Goal: Task Accomplishment & Management: Manage account settings

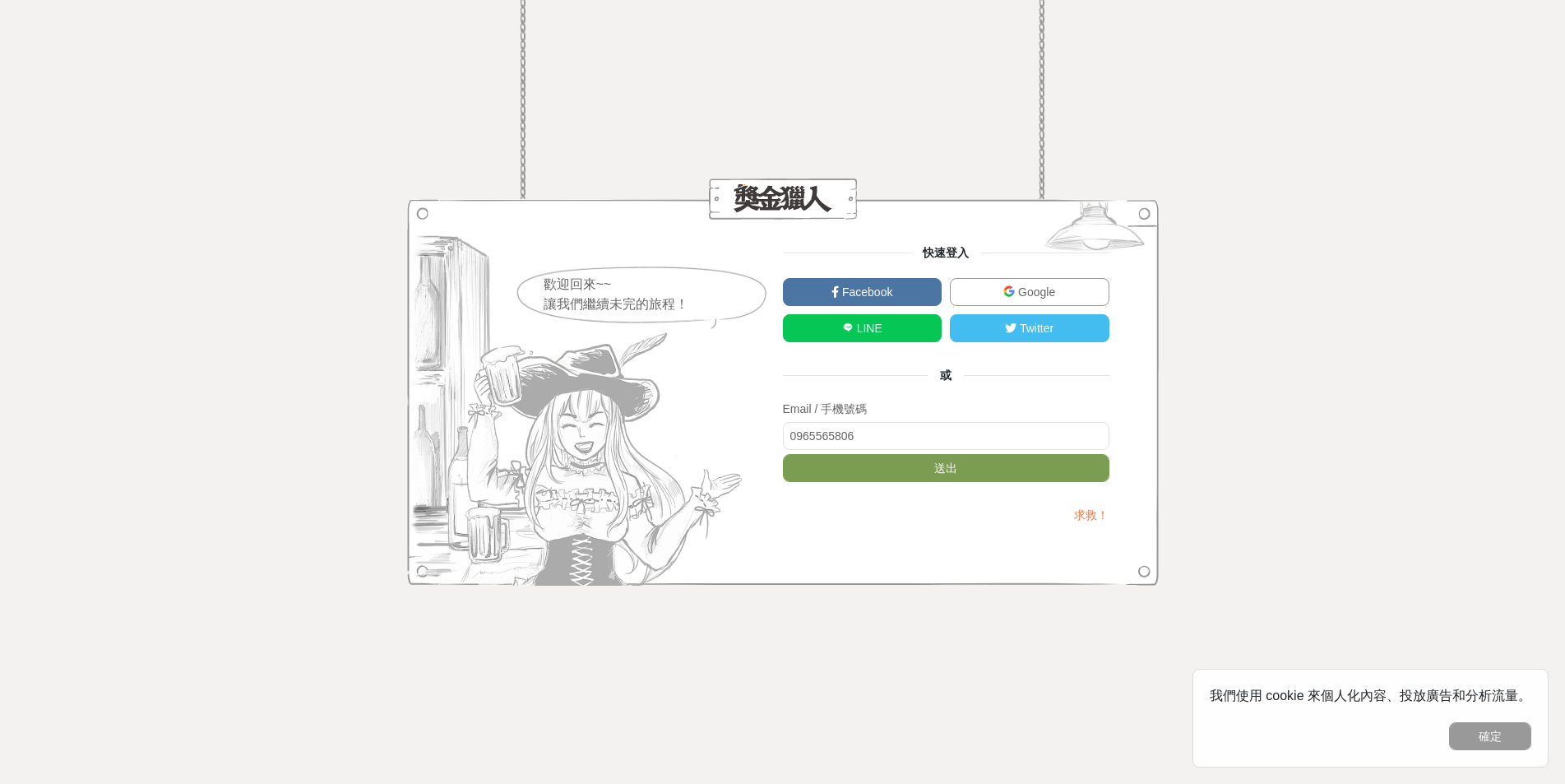
type input "0965565806"
click at [783, 454] on button "送出" at bounding box center [947, 467] width 327 height 28
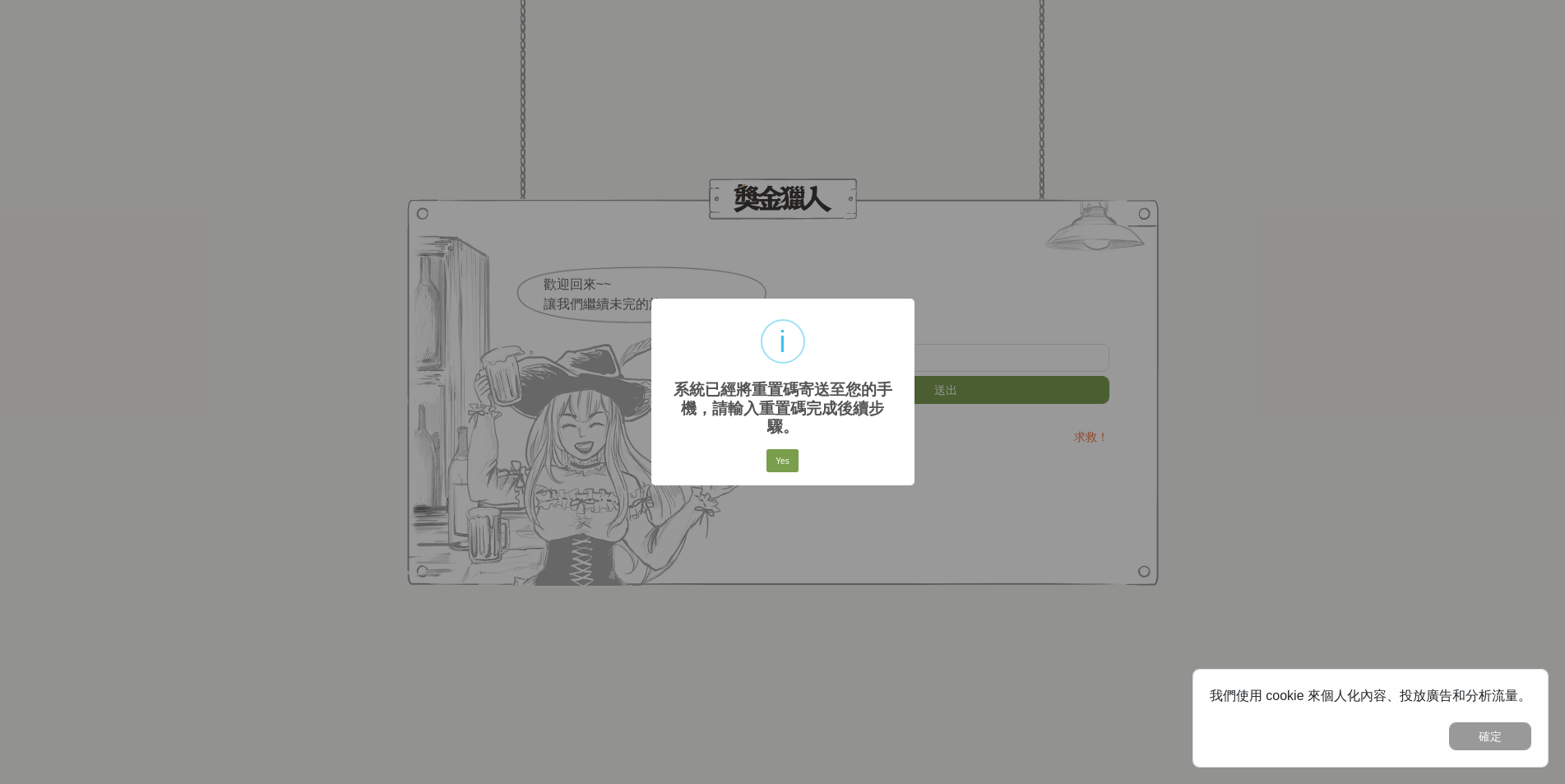
click at [771, 465] on div "Yes No Cancel" at bounding box center [782, 460] width 37 height 28
click at [787, 461] on button "Yes" at bounding box center [782, 460] width 31 height 23
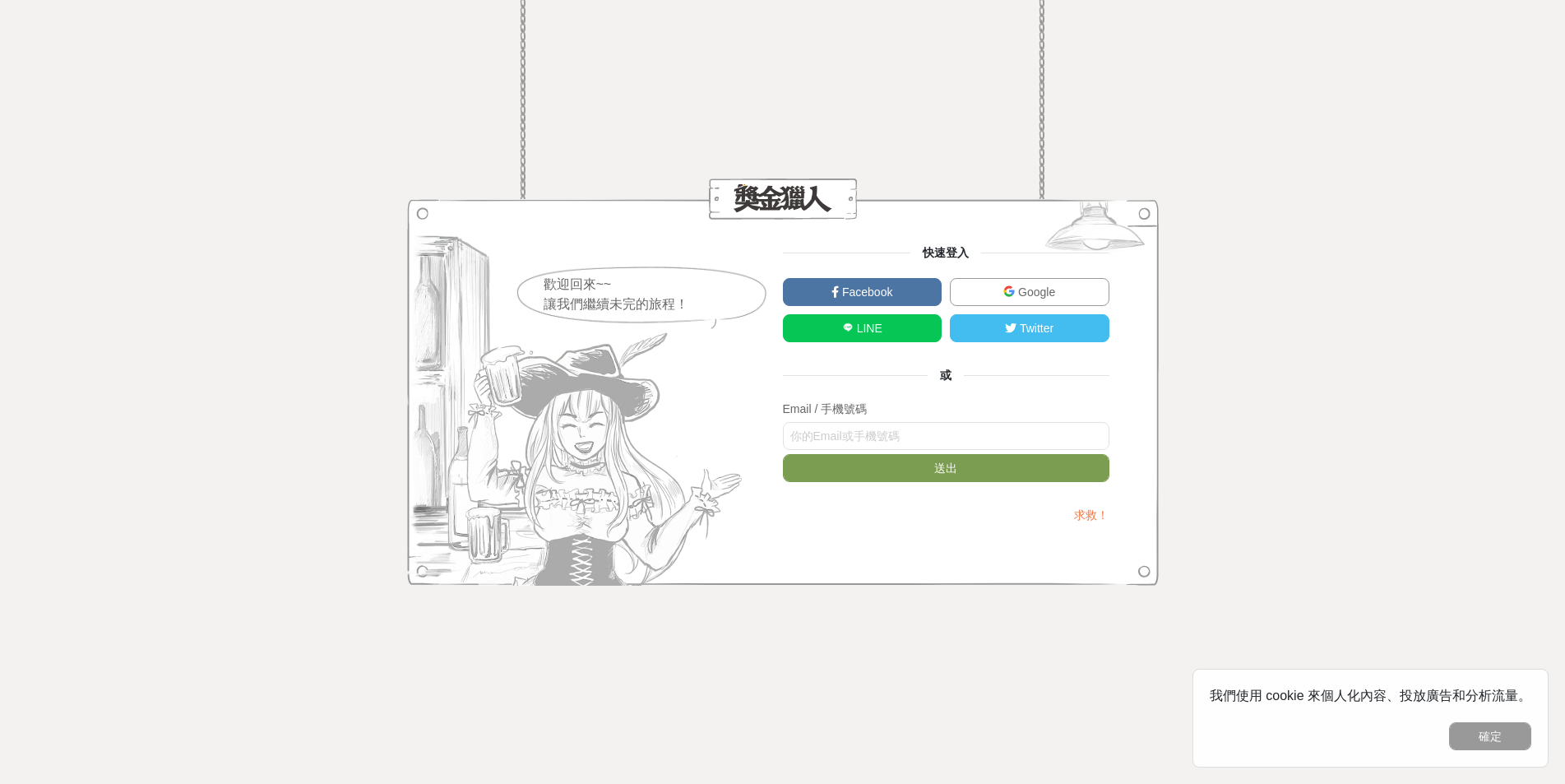
click at [1002, 293] on link "Google" at bounding box center [1029, 291] width 159 height 28
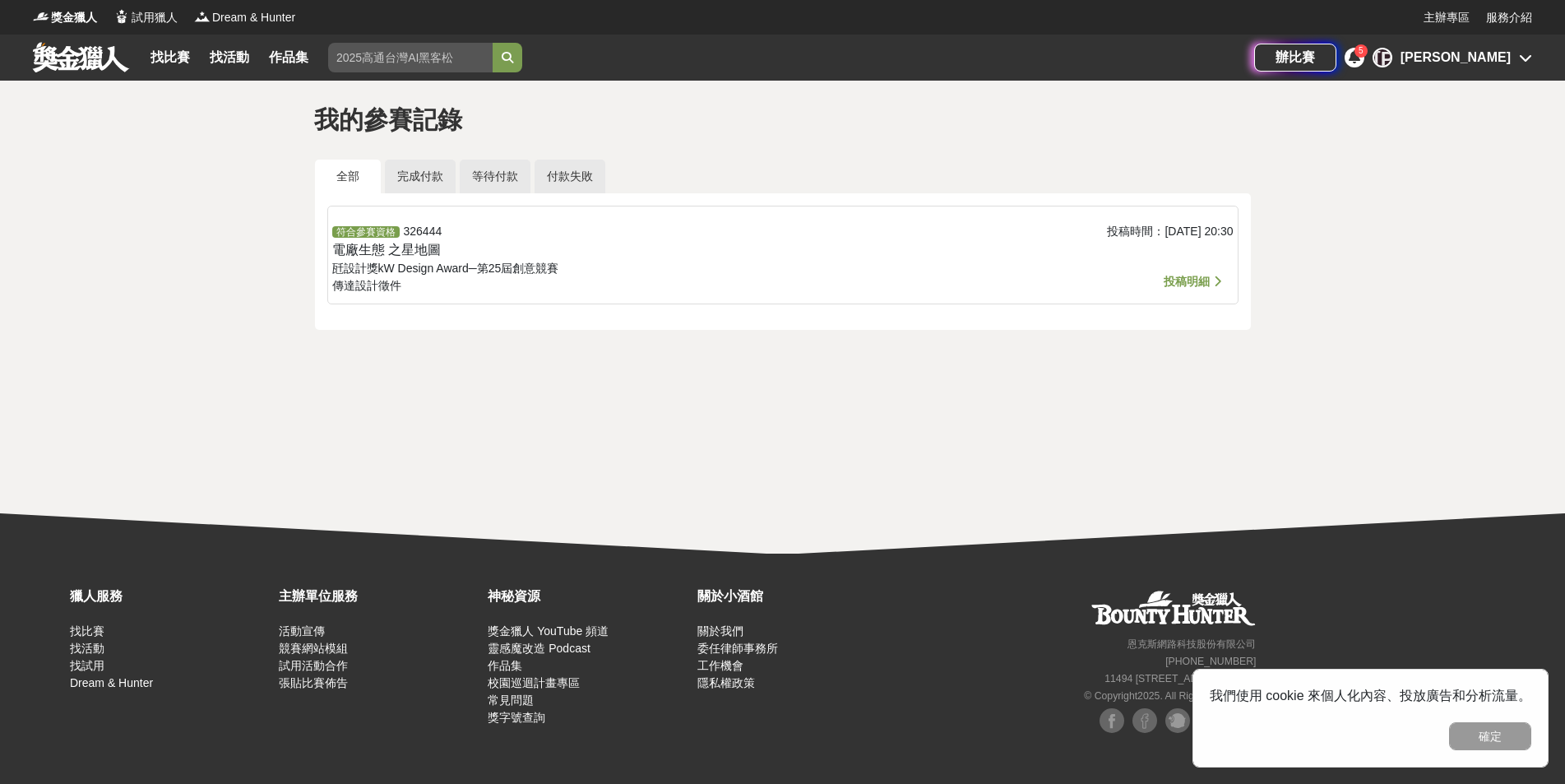
click at [369, 185] on link "全部" at bounding box center [348, 176] width 66 height 34
click at [439, 185] on link "完成付款" at bounding box center [420, 176] width 71 height 34
click at [355, 179] on link "全部" at bounding box center [348, 176] width 66 height 34
click at [452, 178] on link "完成付款" at bounding box center [420, 176] width 71 height 34
click at [483, 173] on link "等待付款" at bounding box center [495, 176] width 71 height 34
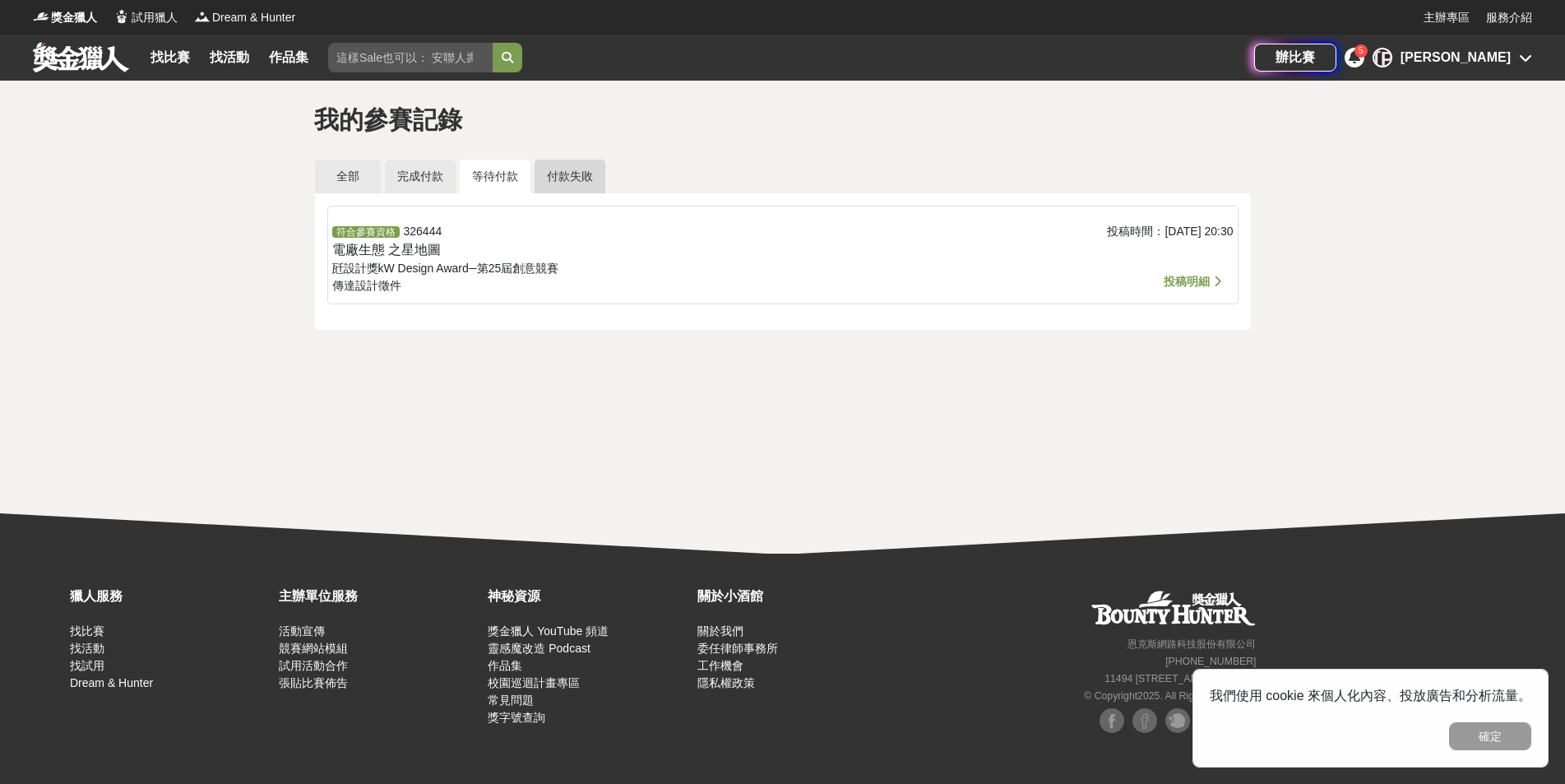
click at [549, 182] on link "付款失敗" at bounding box center [570, 176] width 71 height 34
click at [346, 178] on link "全部" at bounding box center [348, 176] width 66 height 34
click at [1485, 60] on div "[PERSON_NAME]" at bounding box center [1456, 57] width 110 height 19
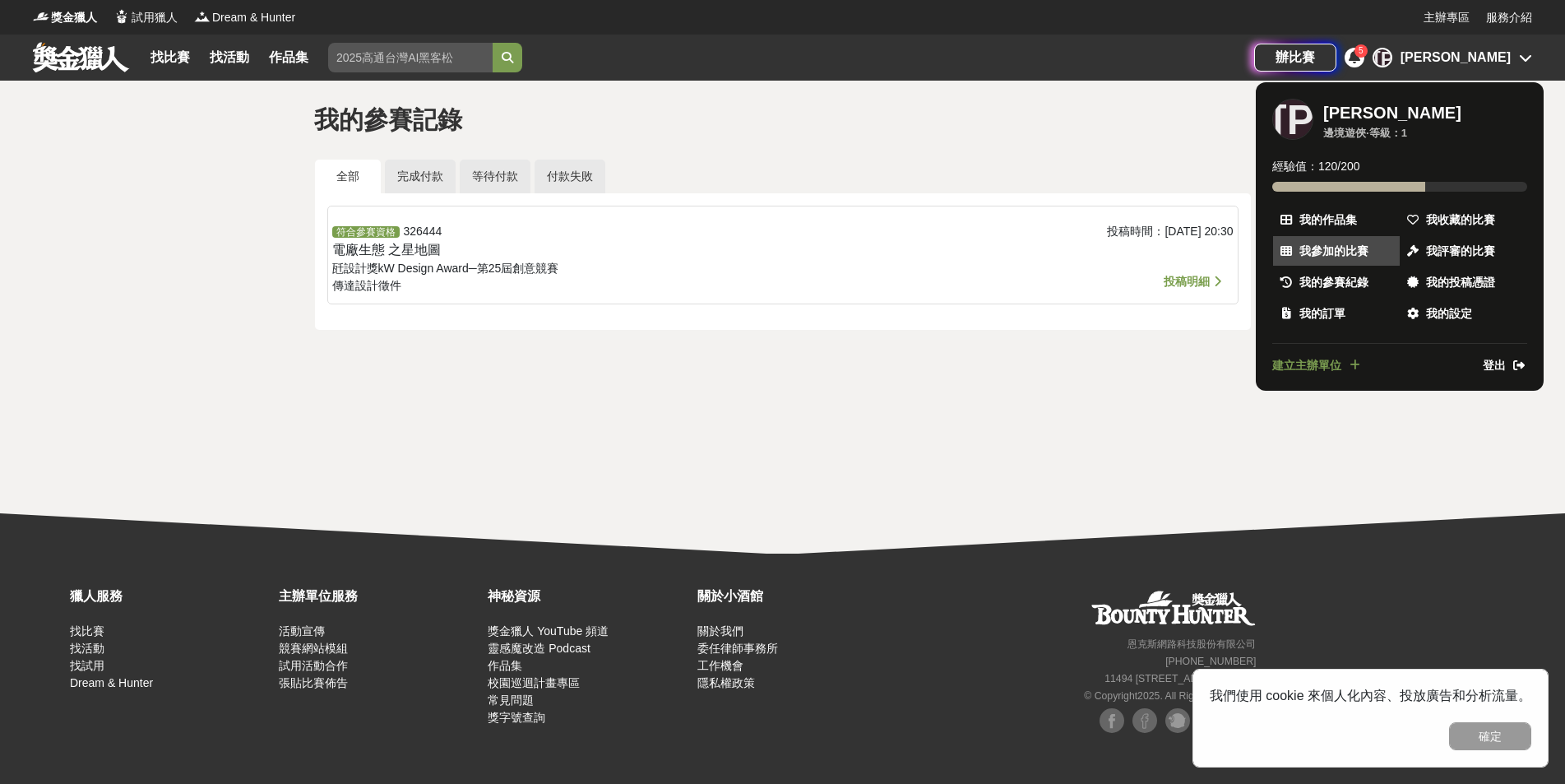
click at [1335, 250] on span "我參加的比賽" at bounding box center [1334, 251] width 69 height 18
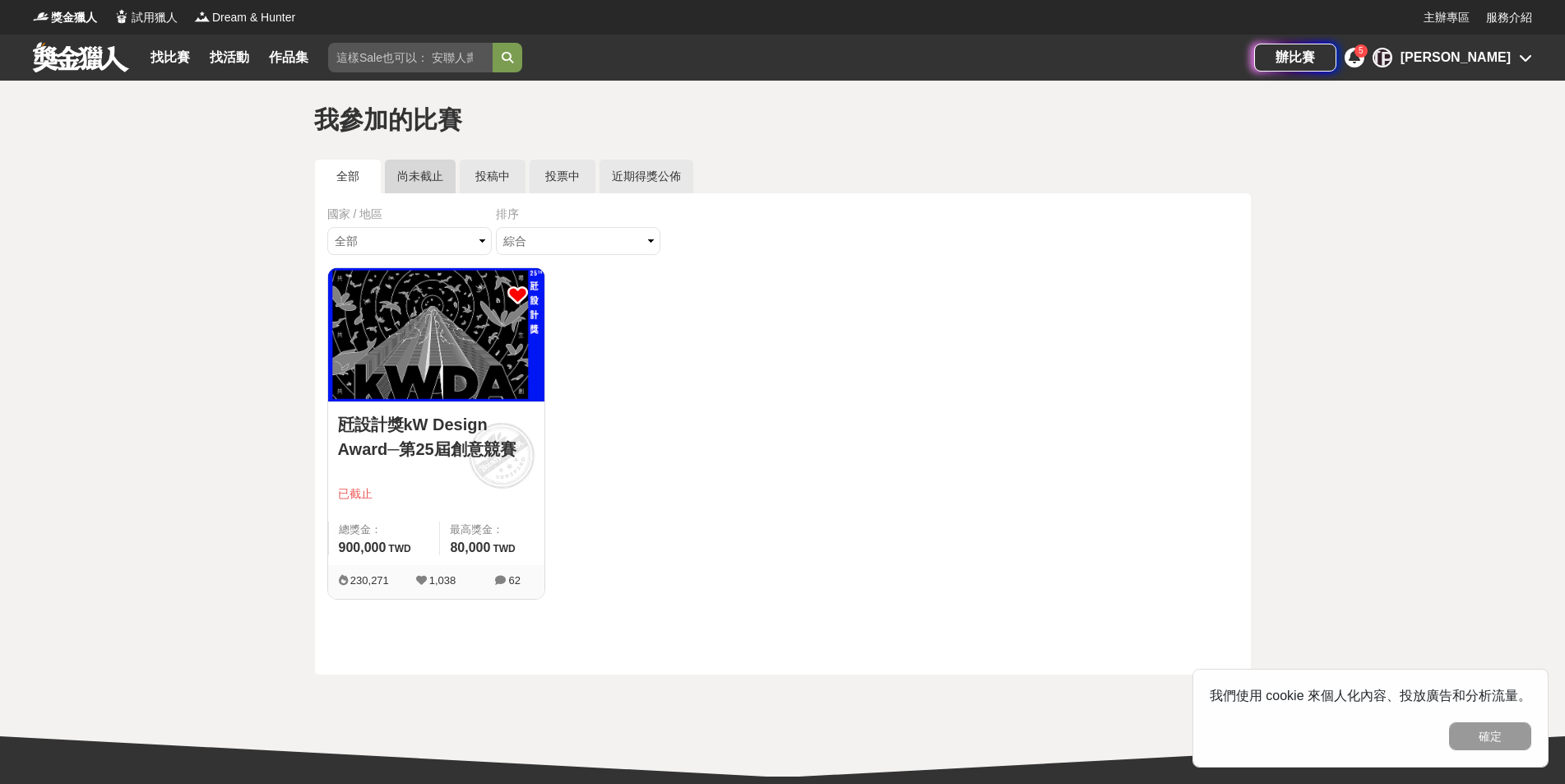
click at [443, 174] on link "尚未截止" at bounding box center [420, 176] width 71 height 34
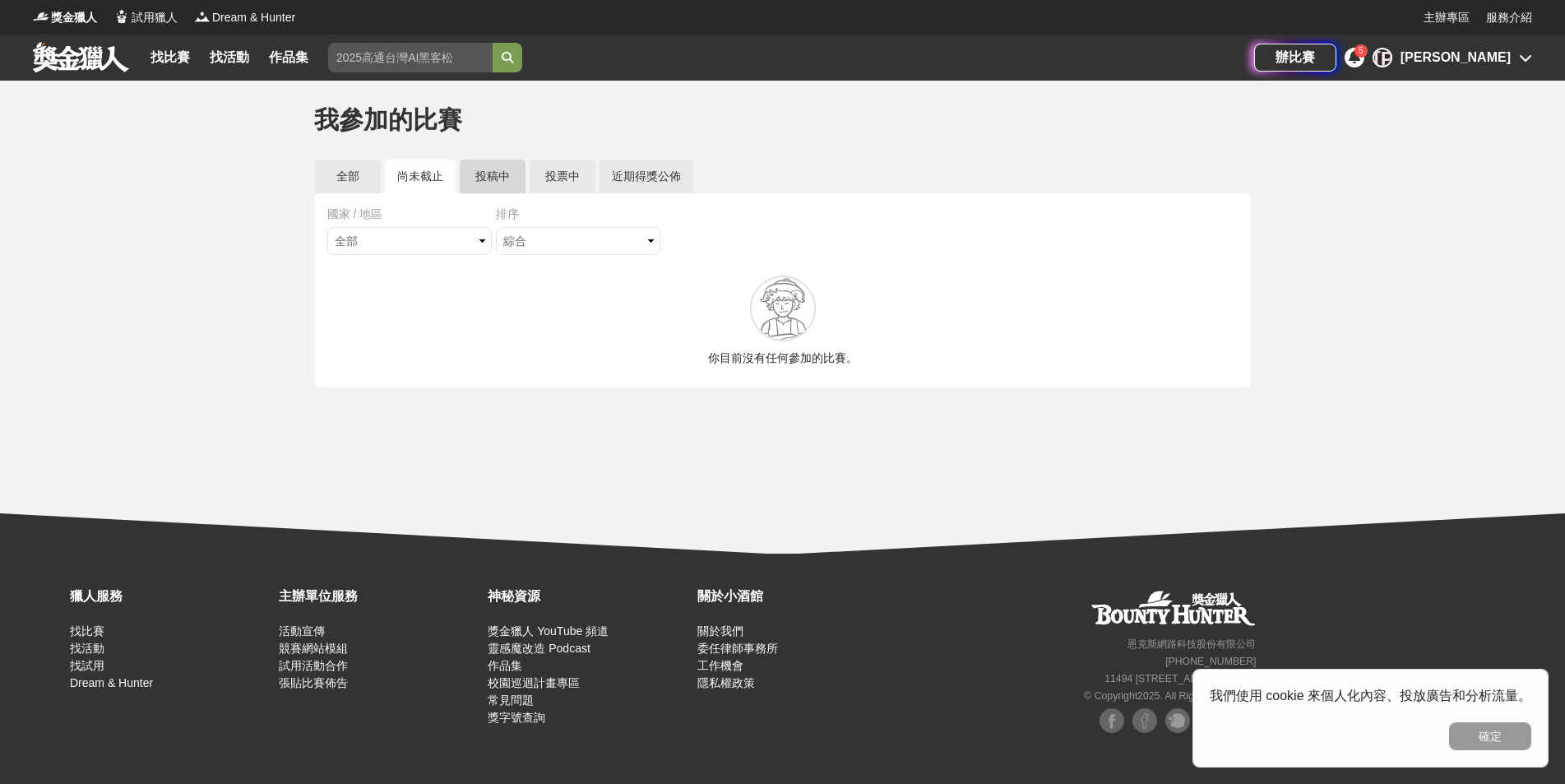
click at [494, 174] on link "投稿中" at bounding box center [493, 176] width 66 height 34
click at [390, 176] on link "尚未截止" at bounding box center [420, 176] width 71 height 34
click at [585, 175] on link "投票中" at bounding box center [563, 176] width 66 height 34
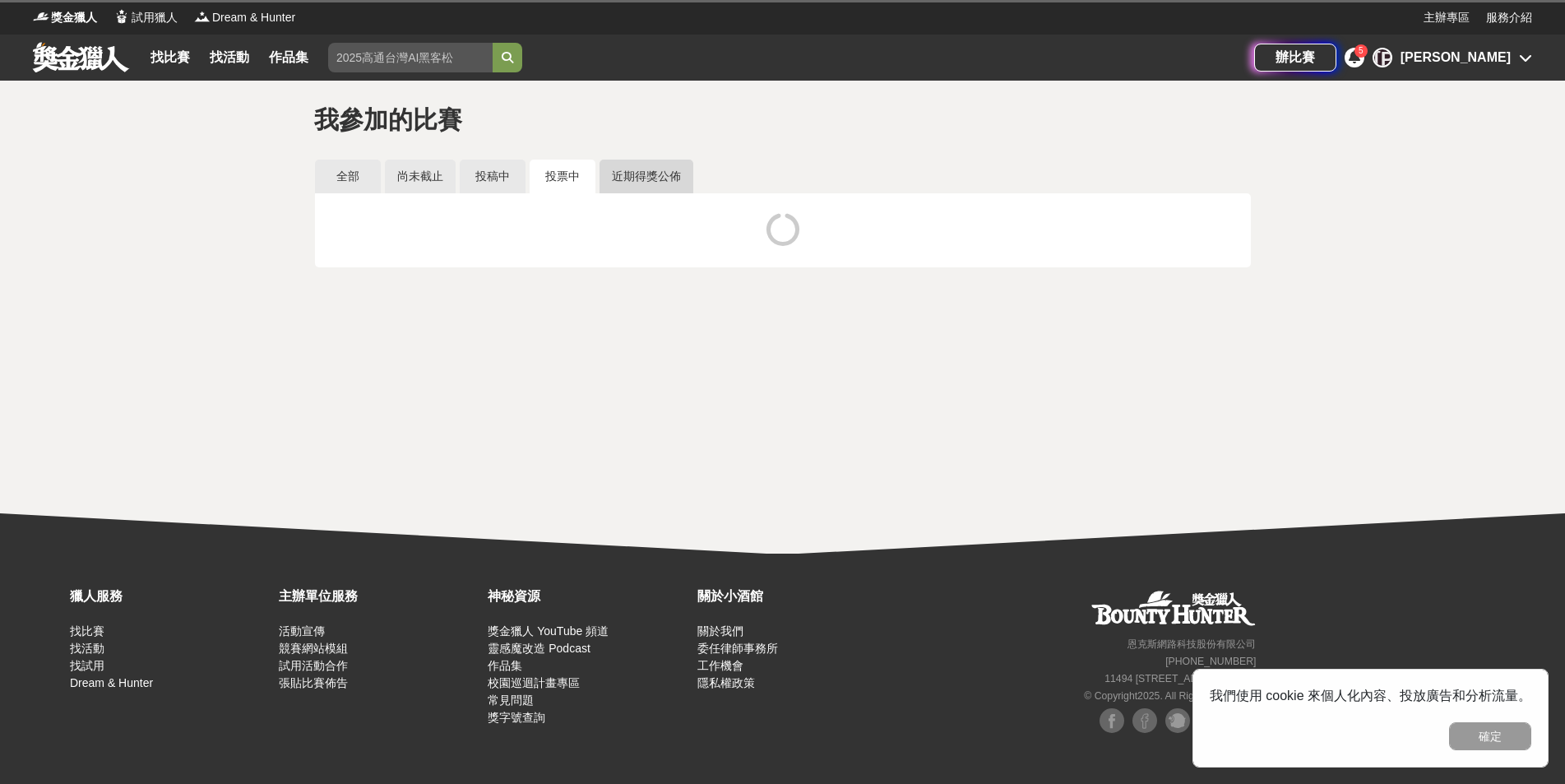
click at [690, 173] on link "近期得獎公佈" at bounding box center [646, 176] width 93 height 34
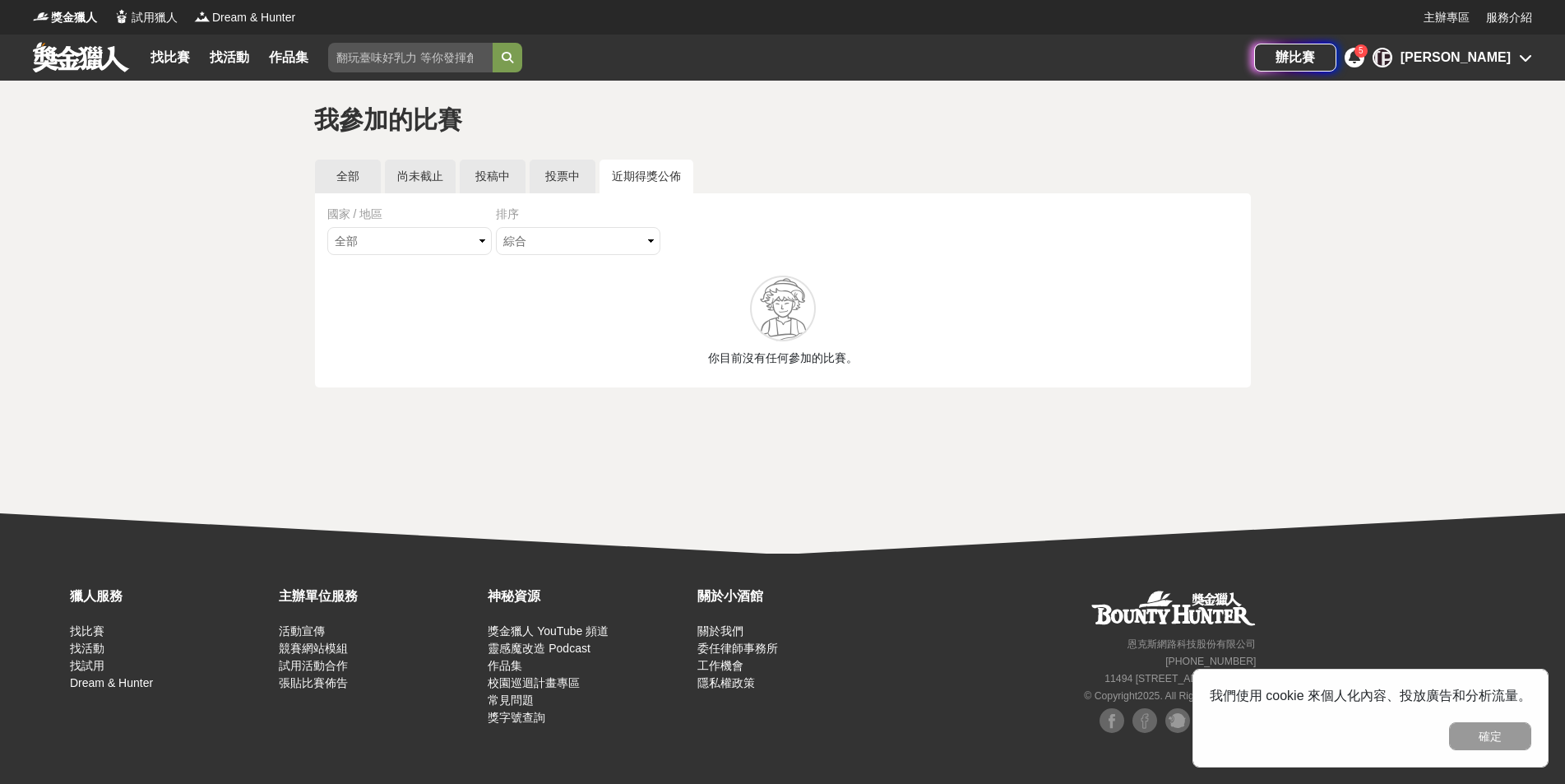
click at [1530, 83] on div "我參加的比賽 全部 尚未截止 投稿中 投票中 近期得獎公佈 國家 / 地區 全部 台灣 國際 排序 綜合 熱門 獎金 截止 最新 你目前沒有任何參加的比賽。" at bounding box center [782, 264] width 1565 height 368
click at [1523, 68] on div "辦比賽 5 [PERSON_NAME]" at bounding box center [1393, 57] width 278 height 46
click at [1507, 59] on div "[PERSON_NAME]" at bounding box center [1456, 57] width 110 height 19
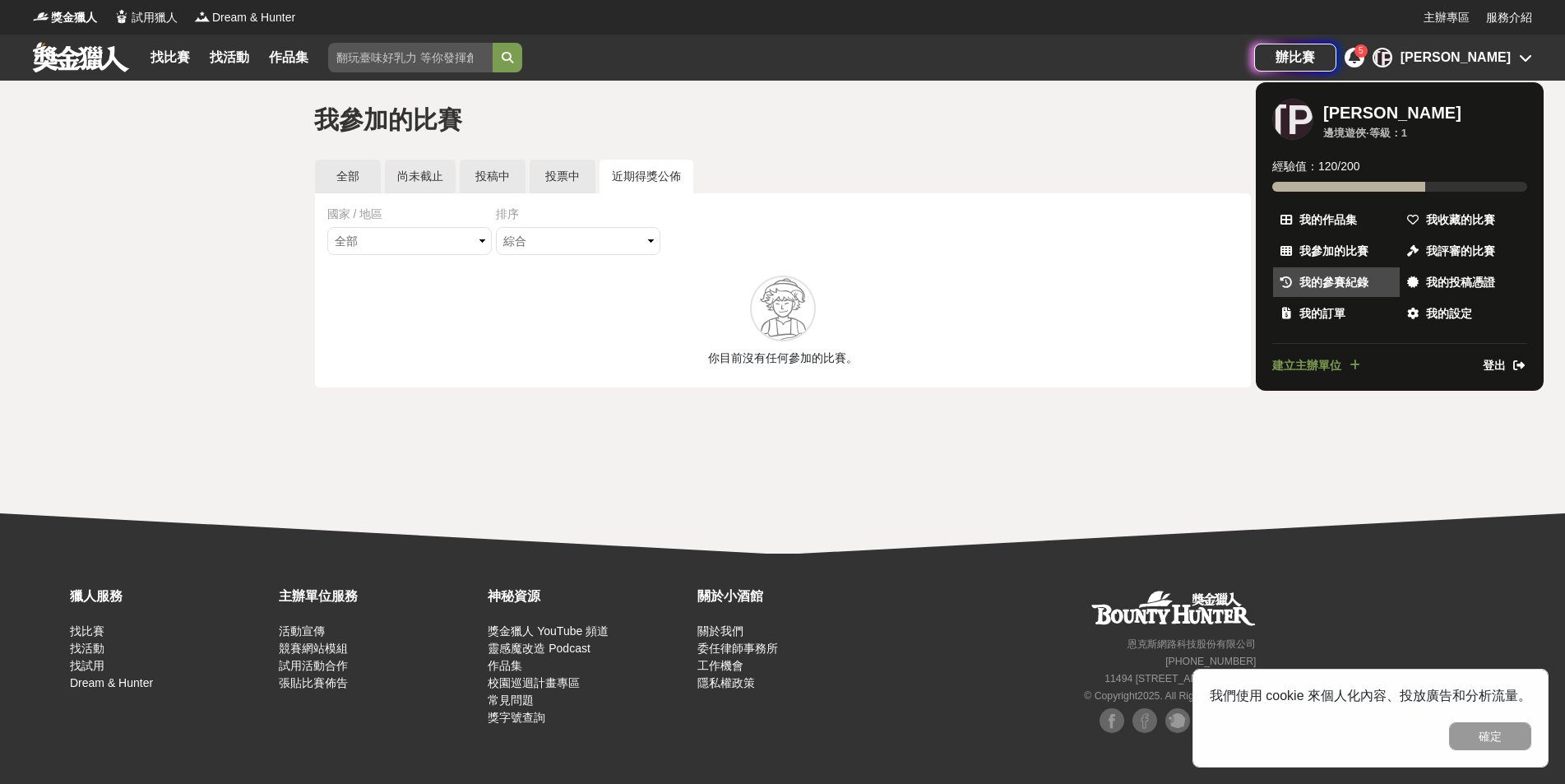
click at [1359, 271] on link "我的參賽紀錄" at bounding box center [1337, 281] width 126 height 29
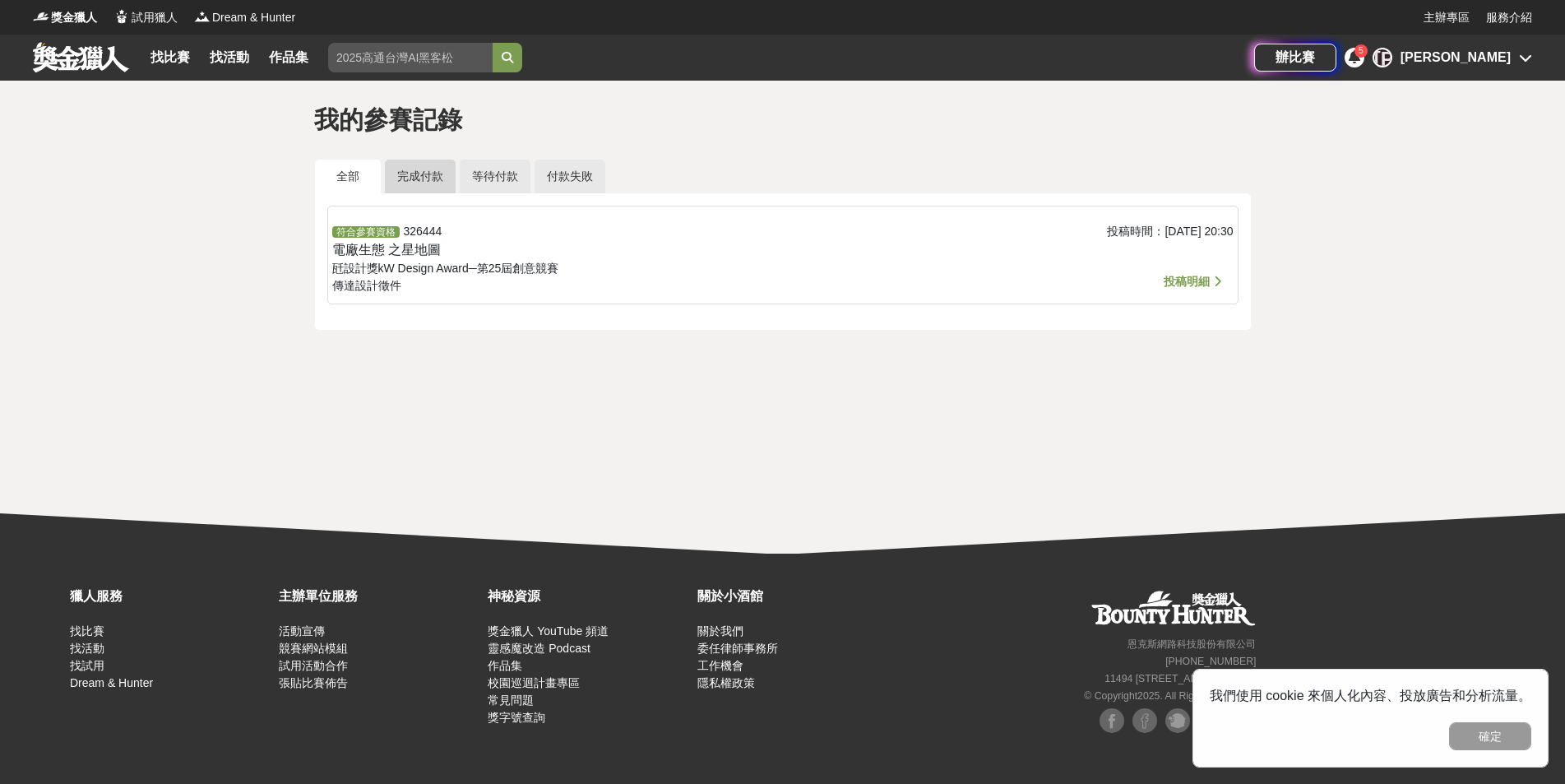
click at [393, 177] on link "完成付款" at bounding box center [420, 176] width 71 height 34
click at [1082, 370] on div "我的參賽記錄 全部 完成付款 等待付款 付款失敗 符合參賽資格 326444 電廠生態 之星地圖 瓩設計獎kW Design Award─第25屆創意競賽 傳…" at bounding box center [782, 236] width 1565 height 310
click at [1499, 45] on div "辦比賽 5 [PERSON_NAME]" at bounding box center [1393, 57] width 278 height 46
click at [1494, 59] on div "[PERSON_NAME]" at bounding box center [1456, 57] width 110 height 19
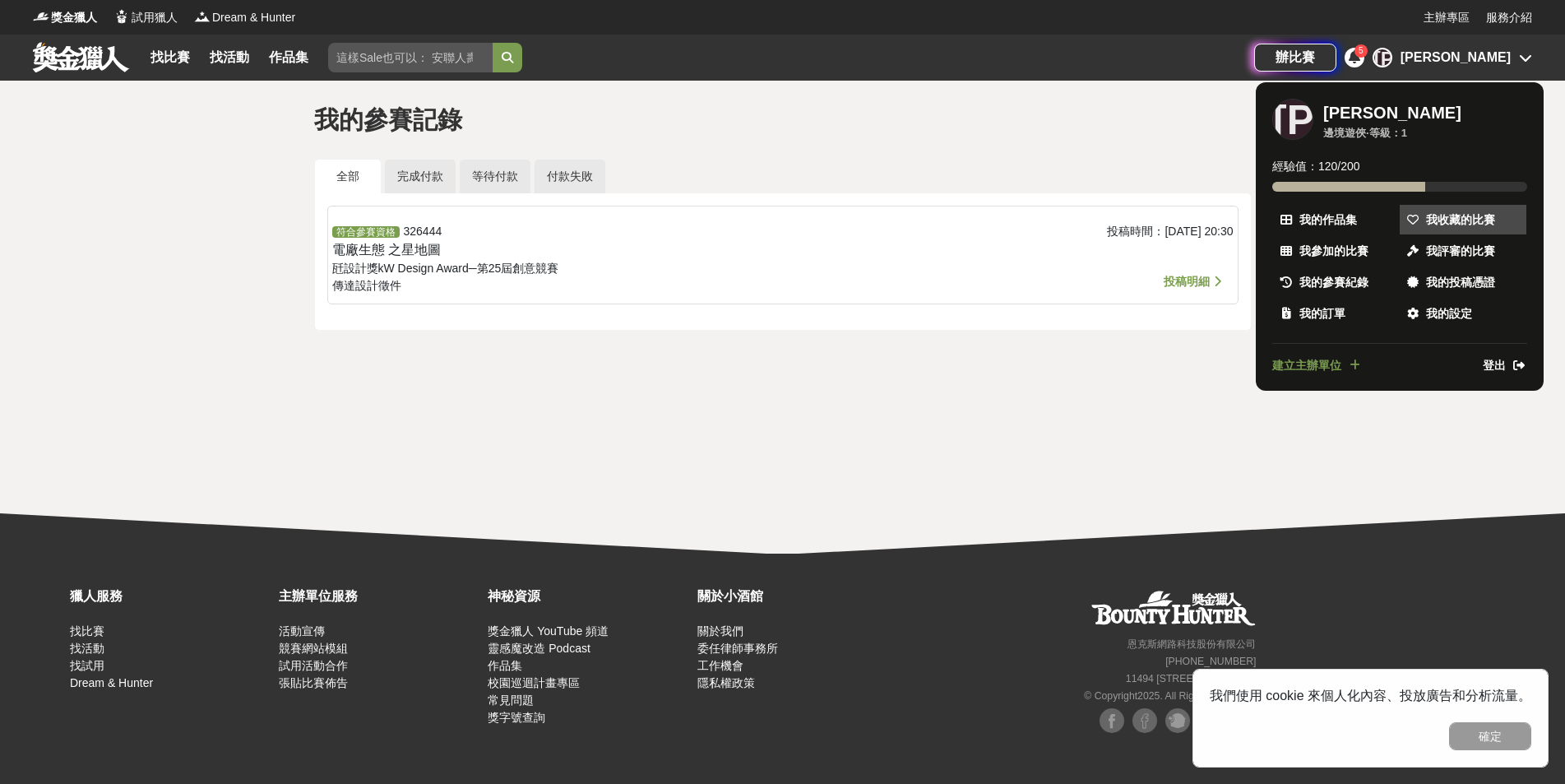
click at [1457, 207] on link "我收藏的比賽" at bounding box center [1463, 219] width 126 height 29
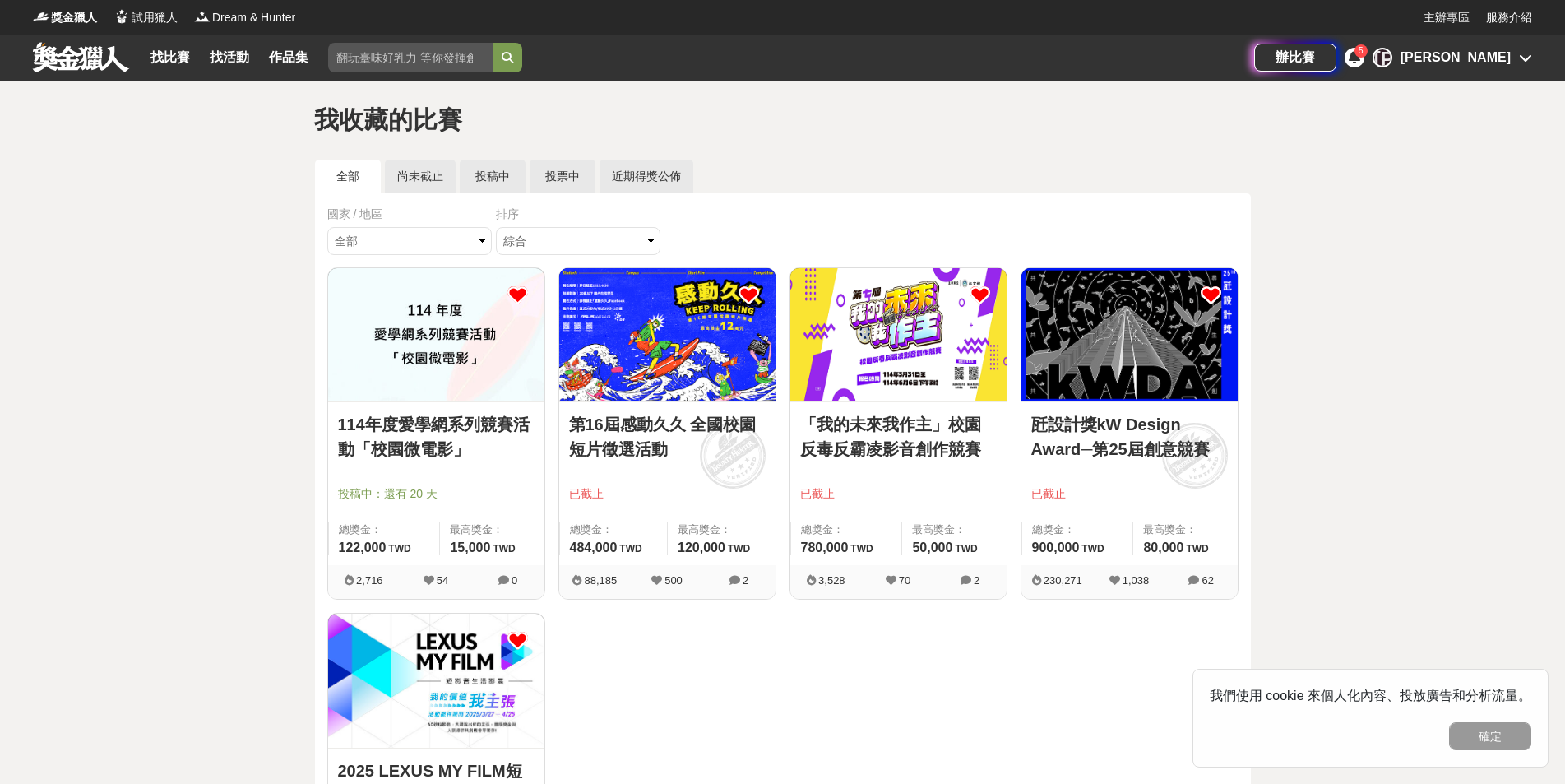
click at [1474, 38] on div "辦比賽 5 [PERSON_NAME]" at bounding box center [1393, 57] width 278 height 46
click at [1476, 59] on div "[PERSON_NAME]" at bounding box center [1456, 57] width 110 height 19
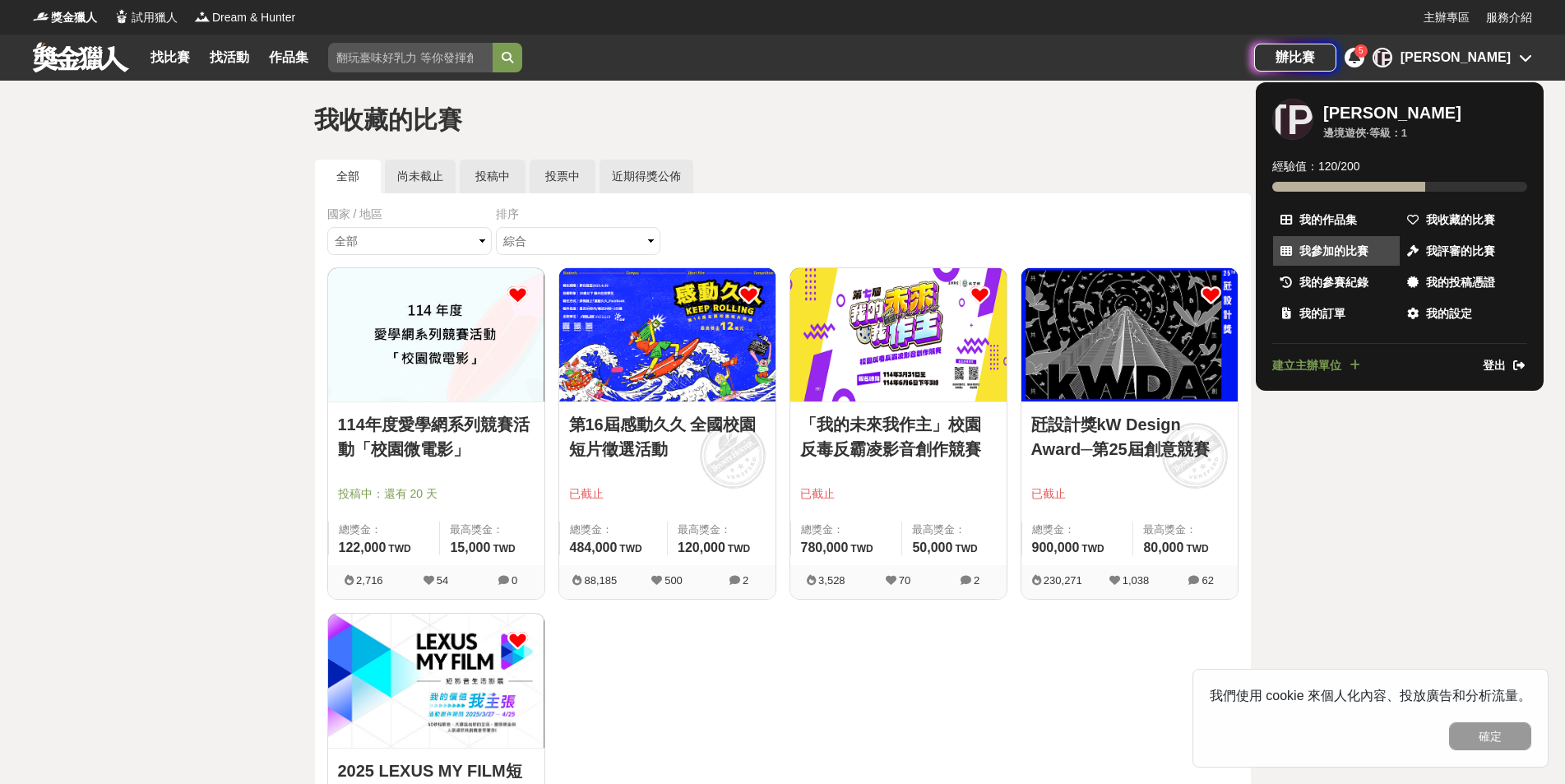
click at [1353, 248] on span "我參加的比賽" at bounding box center [1334, 251] width 69 height 18
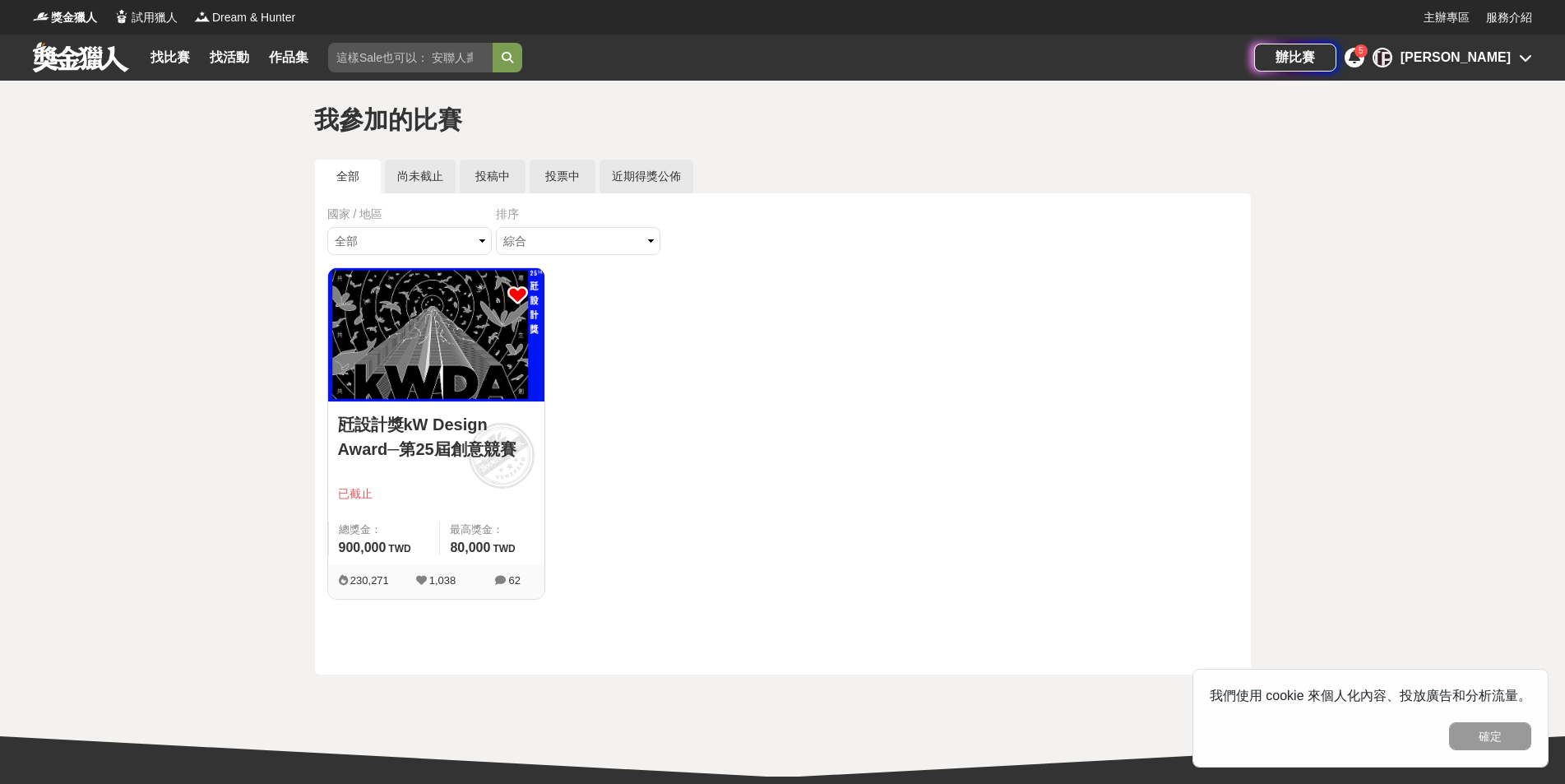
click at [1516, 48] on div "[PERSON_NAME]" at bounding box center [1452, 57] width 159 height 19
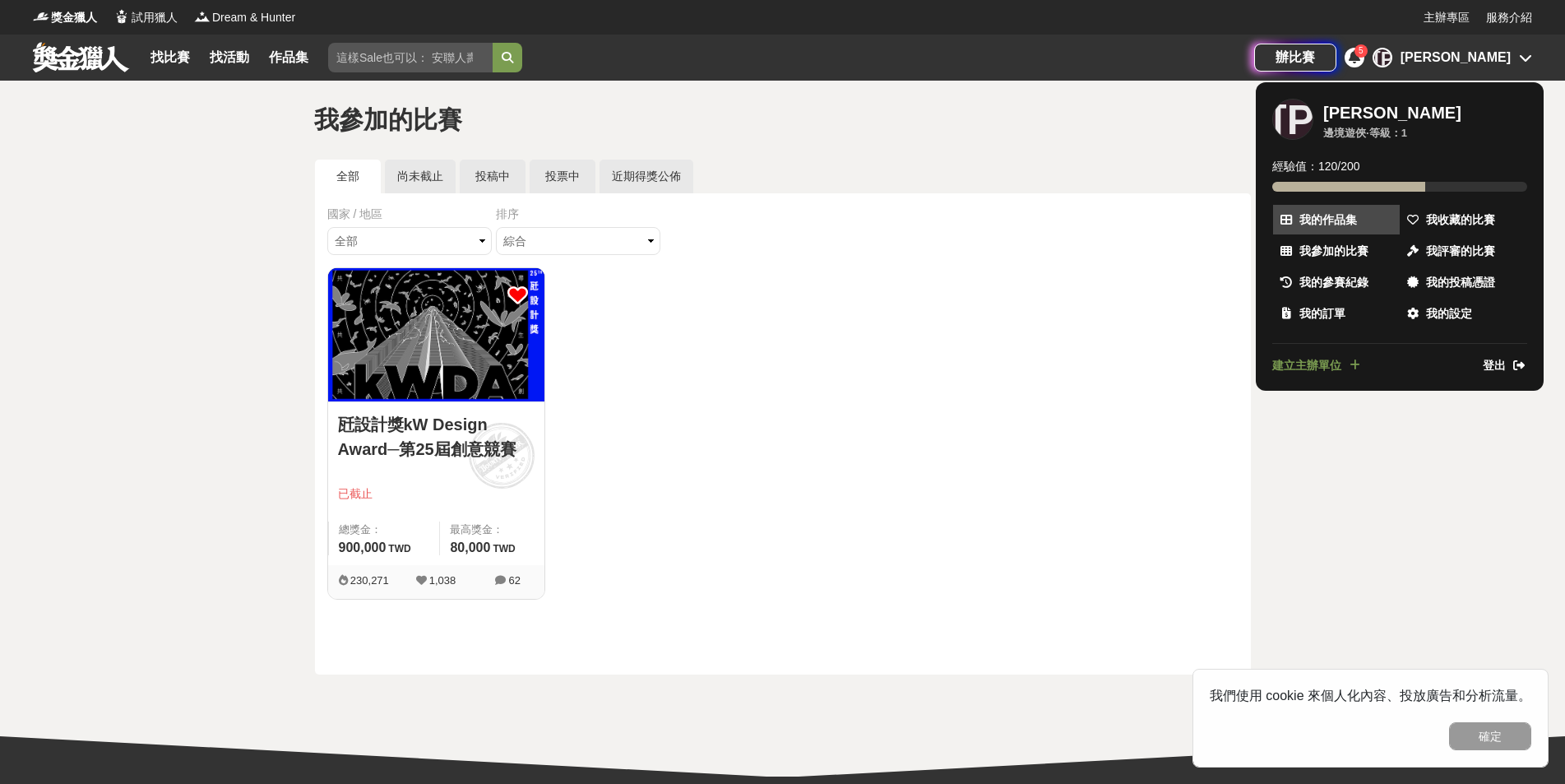
click at [1325, 224] on span "我的作品集" at bounding box center [1328, 220] width 57 height 18
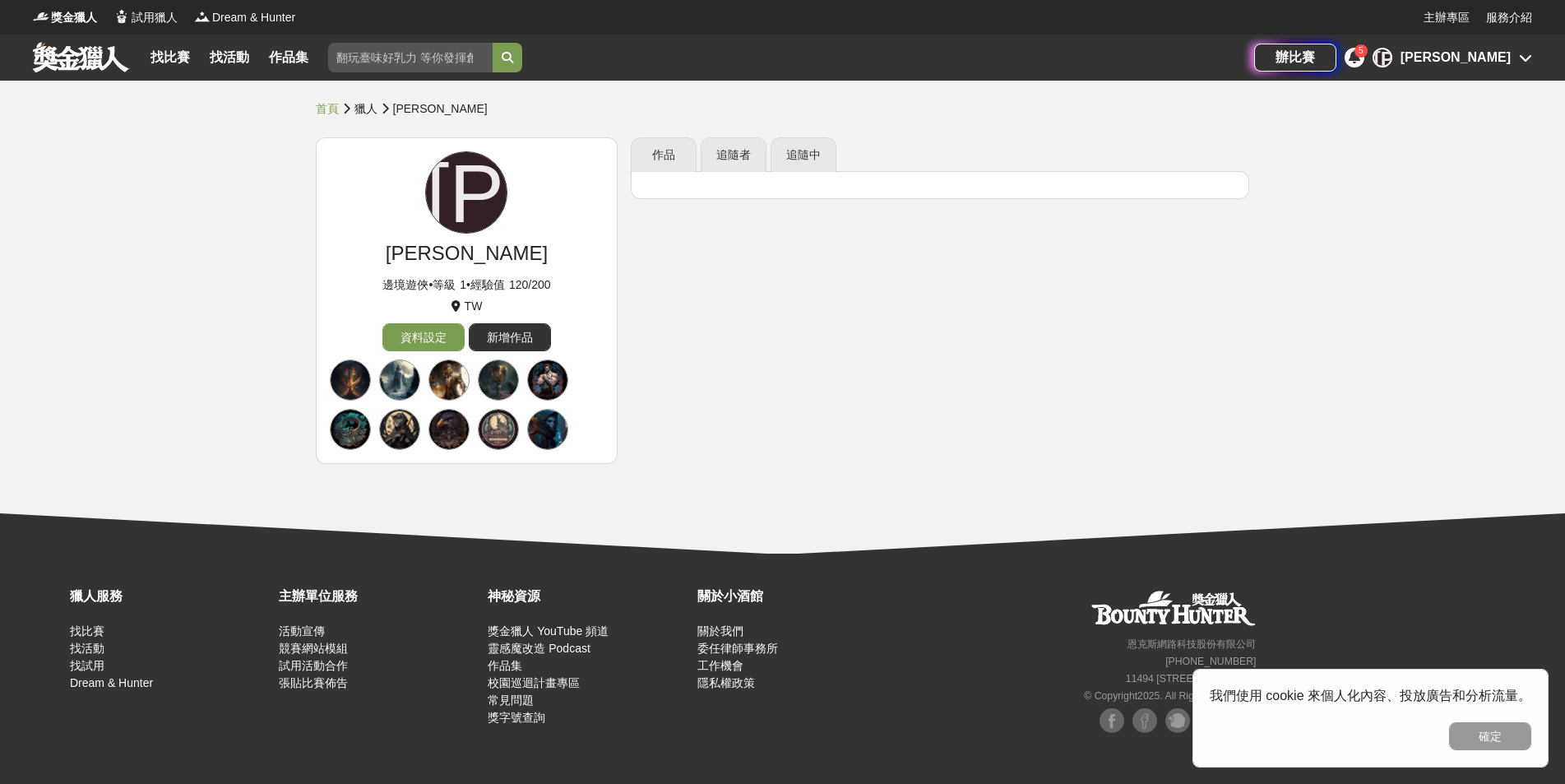
click at [1504, 63] on div "[PERSON_NAME]" at bounding box center [1456, 57] width 110 height 19
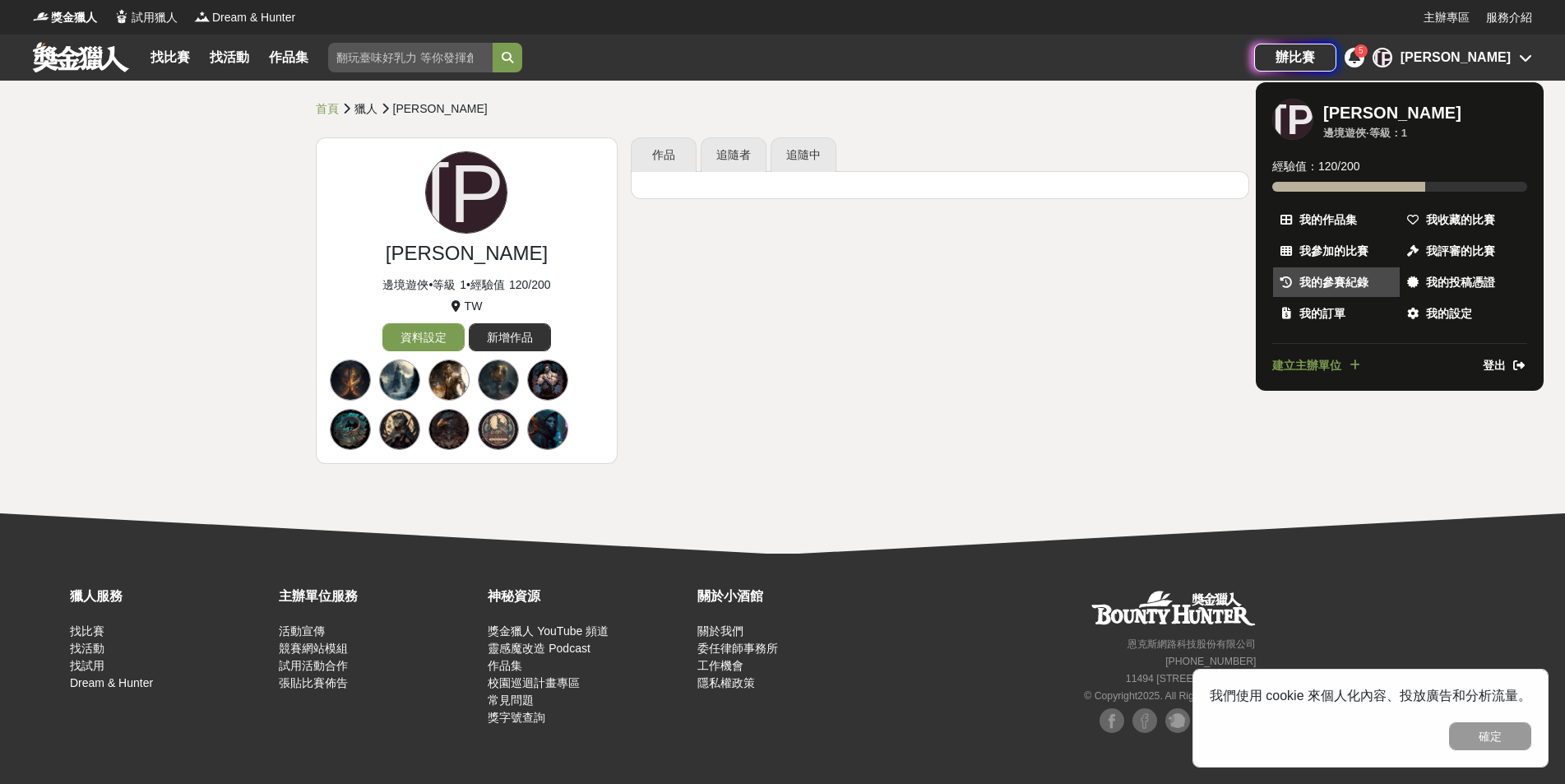
click at [1353, 296] on link "我的參賽紀錄" at bounding box center [1337, 281] width 126 height 29
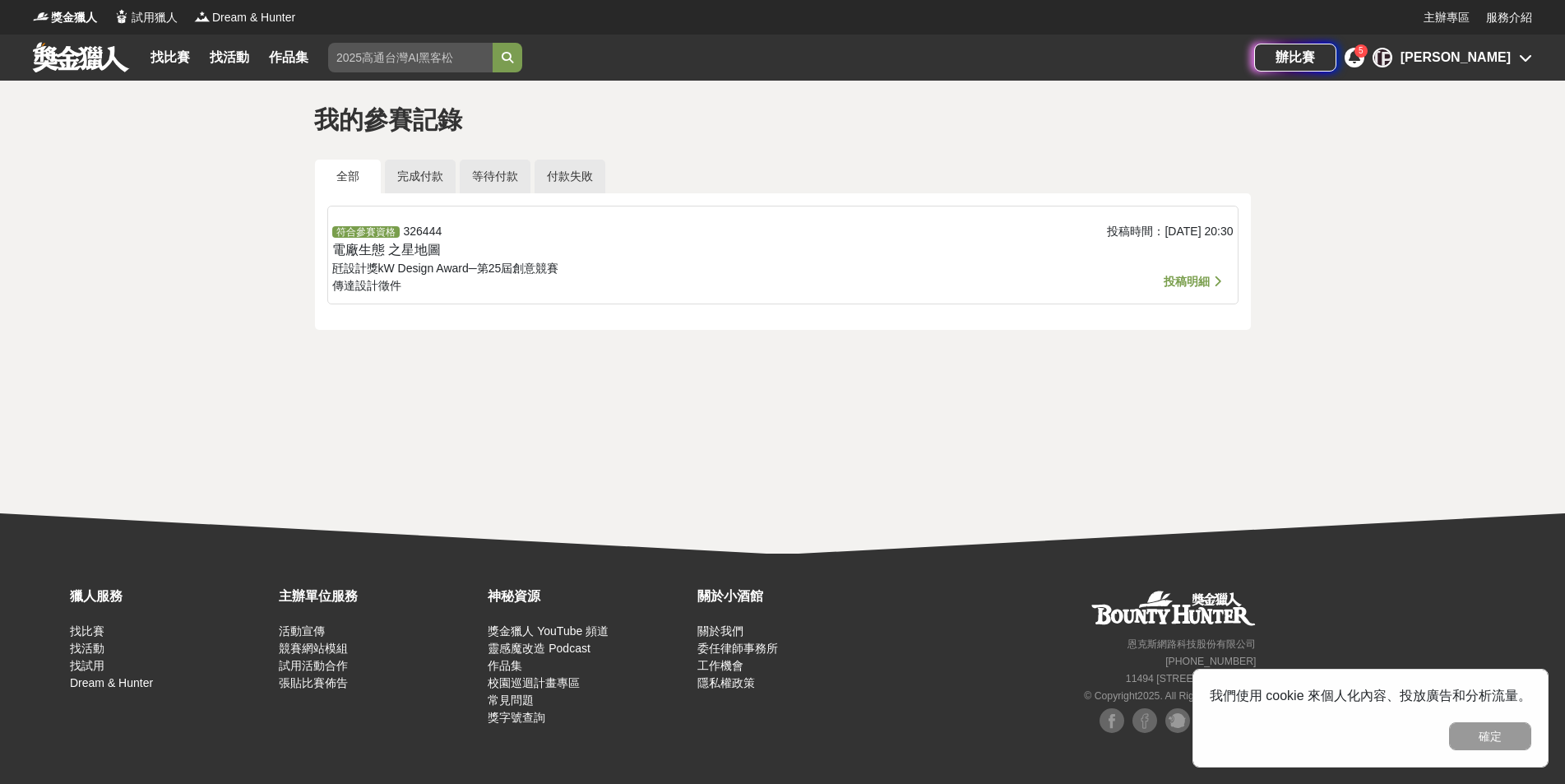
click at [435, 46] on input "search" at bounding box center [410, 57] width 164 height 29
type input "桃"
